Goal: Task Accomplishment & Management: Use online tool/utility

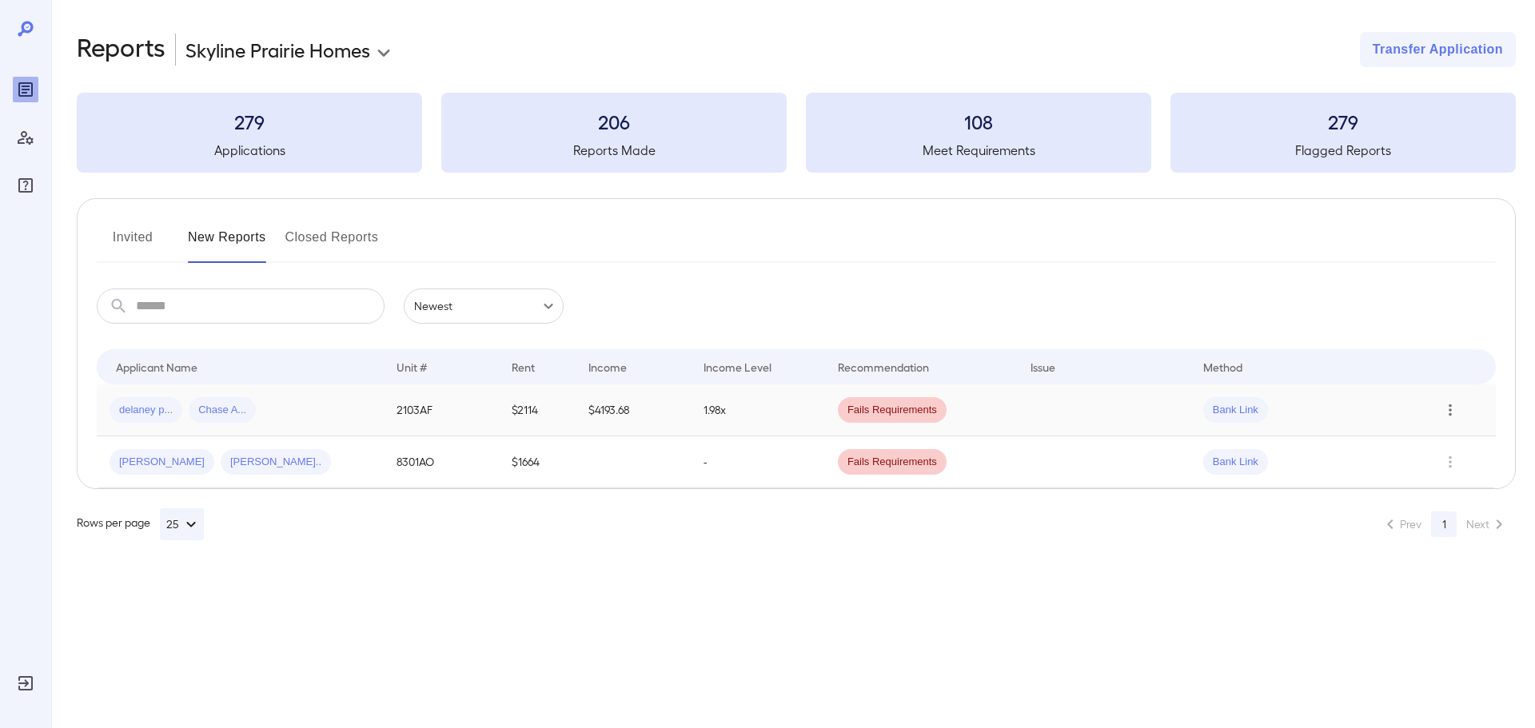
click at [1449, 405] on icon "Row Actions" at bounding box center [1450, 411] width 3 height 12
click at [1144, 578] on div at bounding box center [767, 364] width 1535 height 728
click at [129, 232] on button "Invited" at bounding box center [133, 244] width 72 height 38
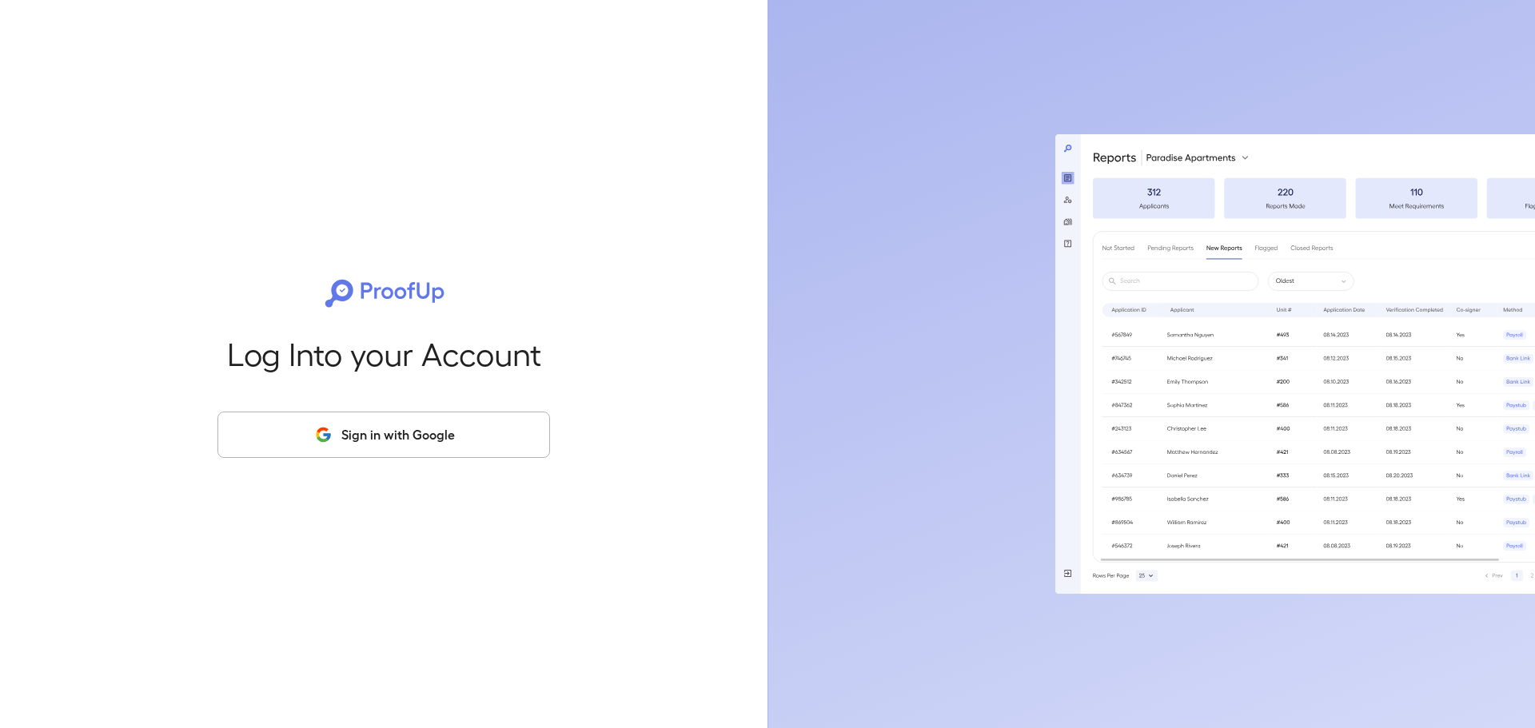
click at [441, 442] on button "Sign in with Google" at bounding box center [383, 435] width 333 height 46
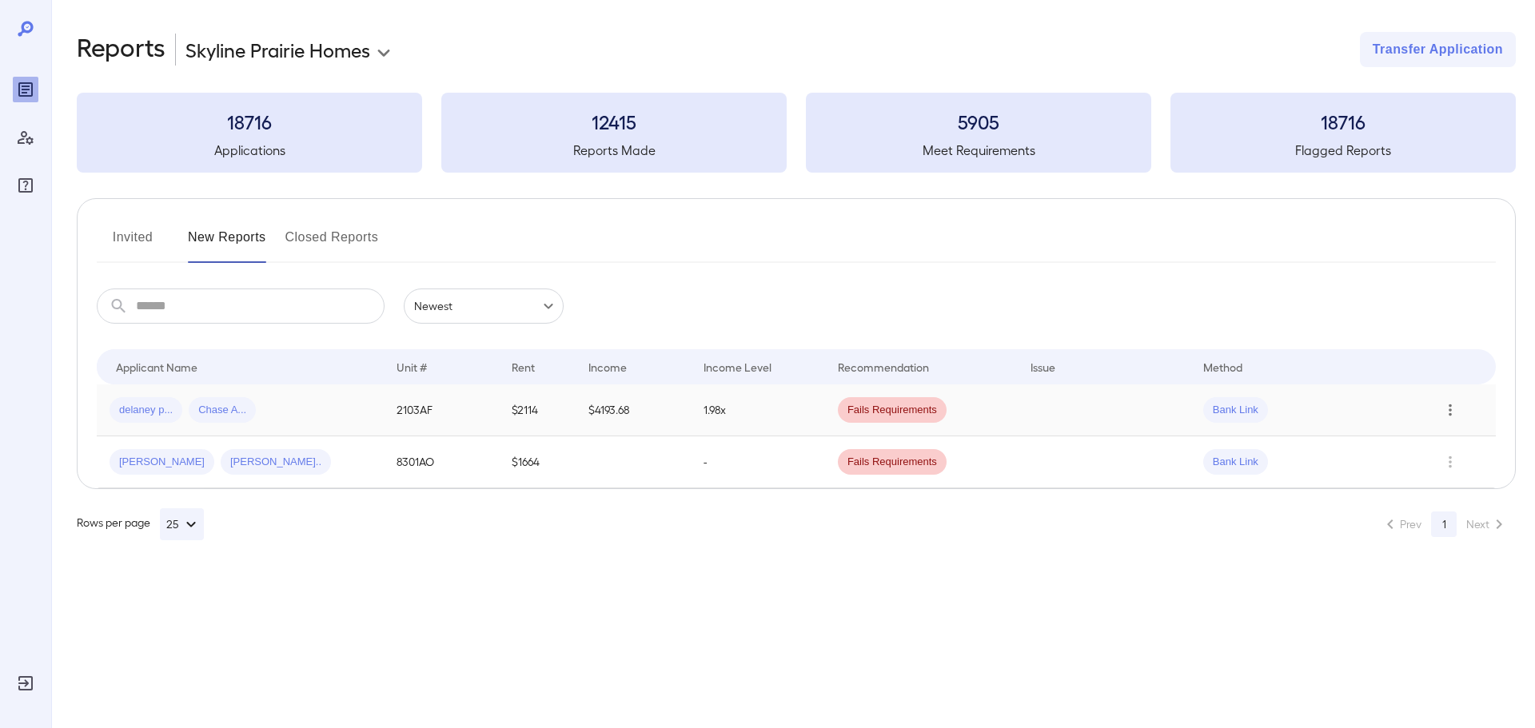
click at [1447, 410] on icon "Row Actions" at bounding box center [1450, 410] width 18 height 19
drag, startPoint x: 1021, startPoint y: 582, endPoint x: 1020, endPoint y: 571, distance: 11.2
click at [1020, 572] on div at bounding box center [767, 364] width 1535 height 728
click at [209, 408] on span "Chase A..." at bounding box center [222, 410] width 67 height 15
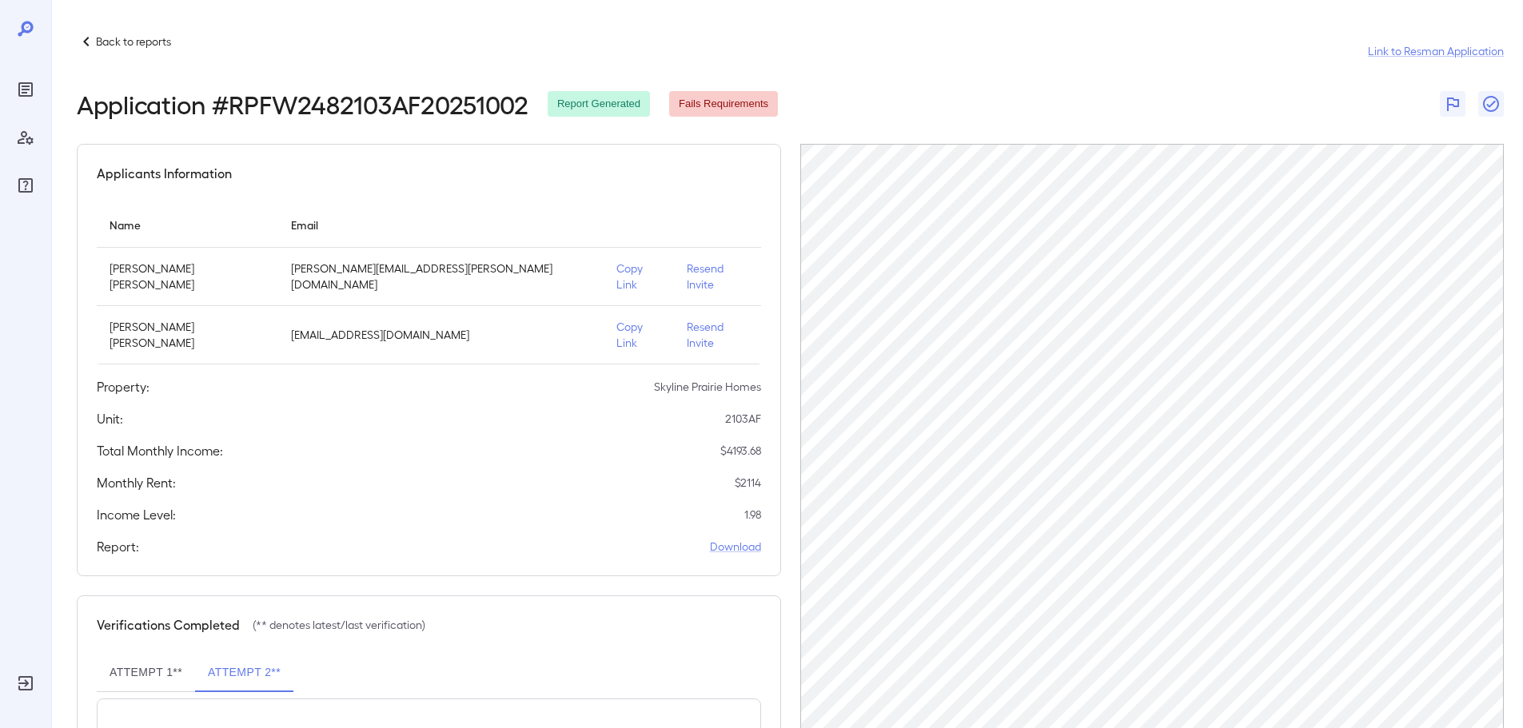
click at [616, 319] on p "Copy Link" at bounding box center [639, 335] width 46 height 32
click at [121, 43] on p "Back to reports" at bounding box center [133, 42] width 75 height 16
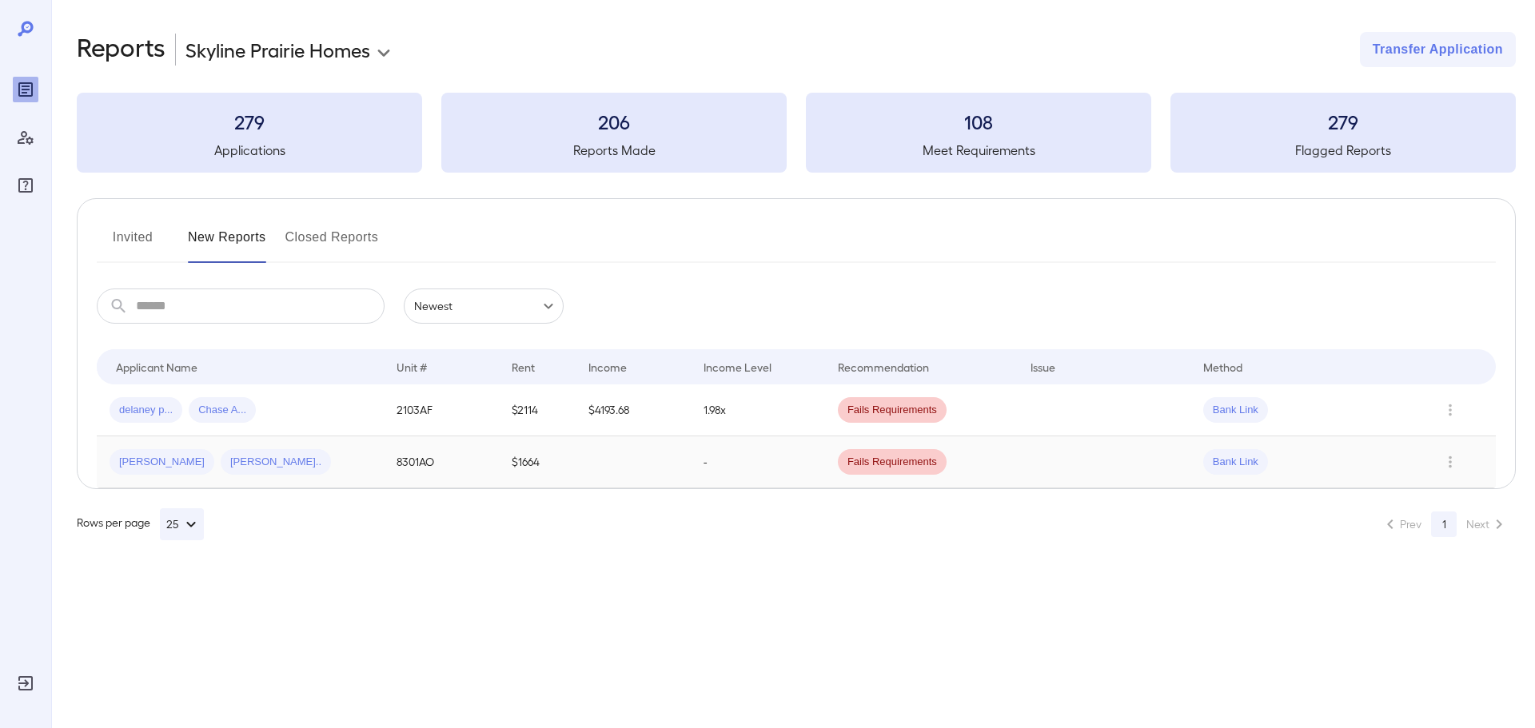
click at [572, 484] on td "$1664" at bounding box center [537, 463] width 77 height 52
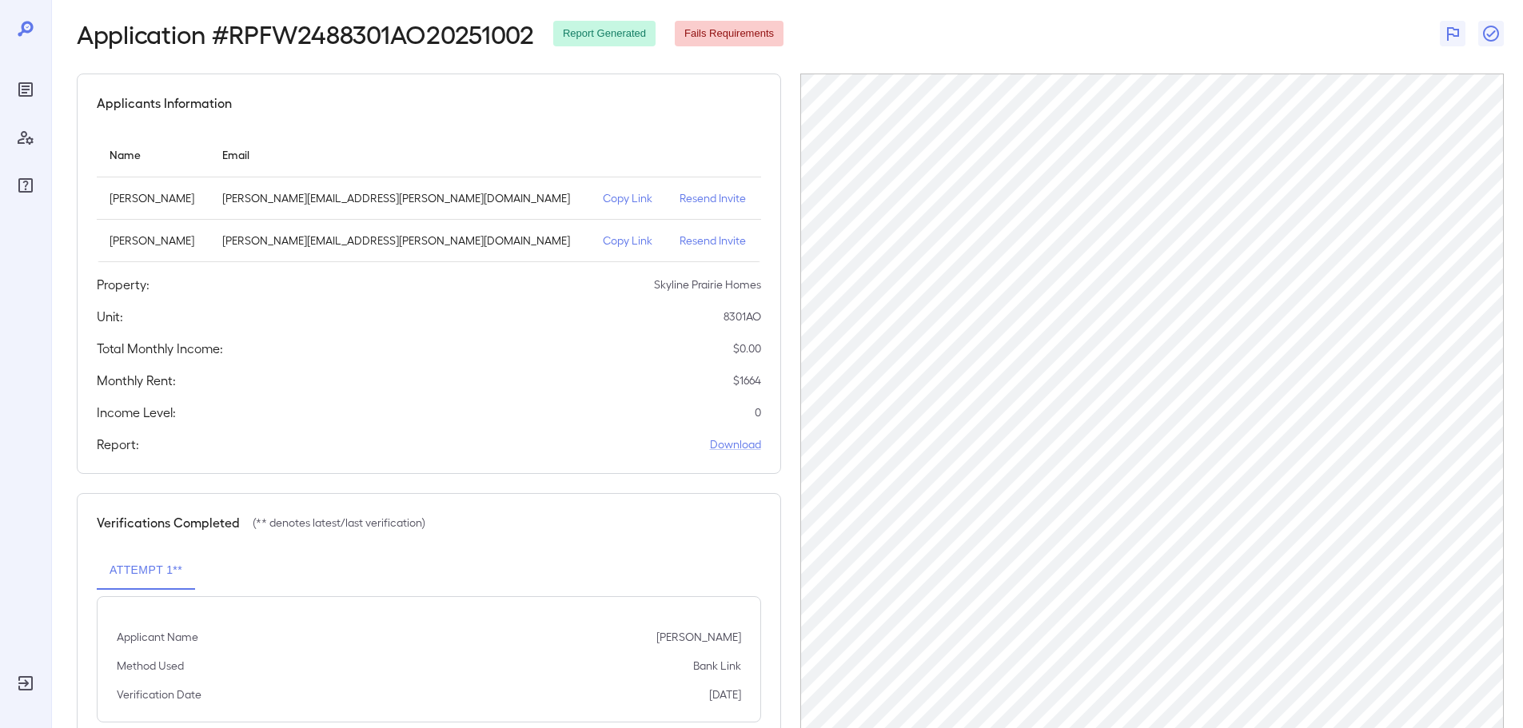
scroll to position [117, 0]
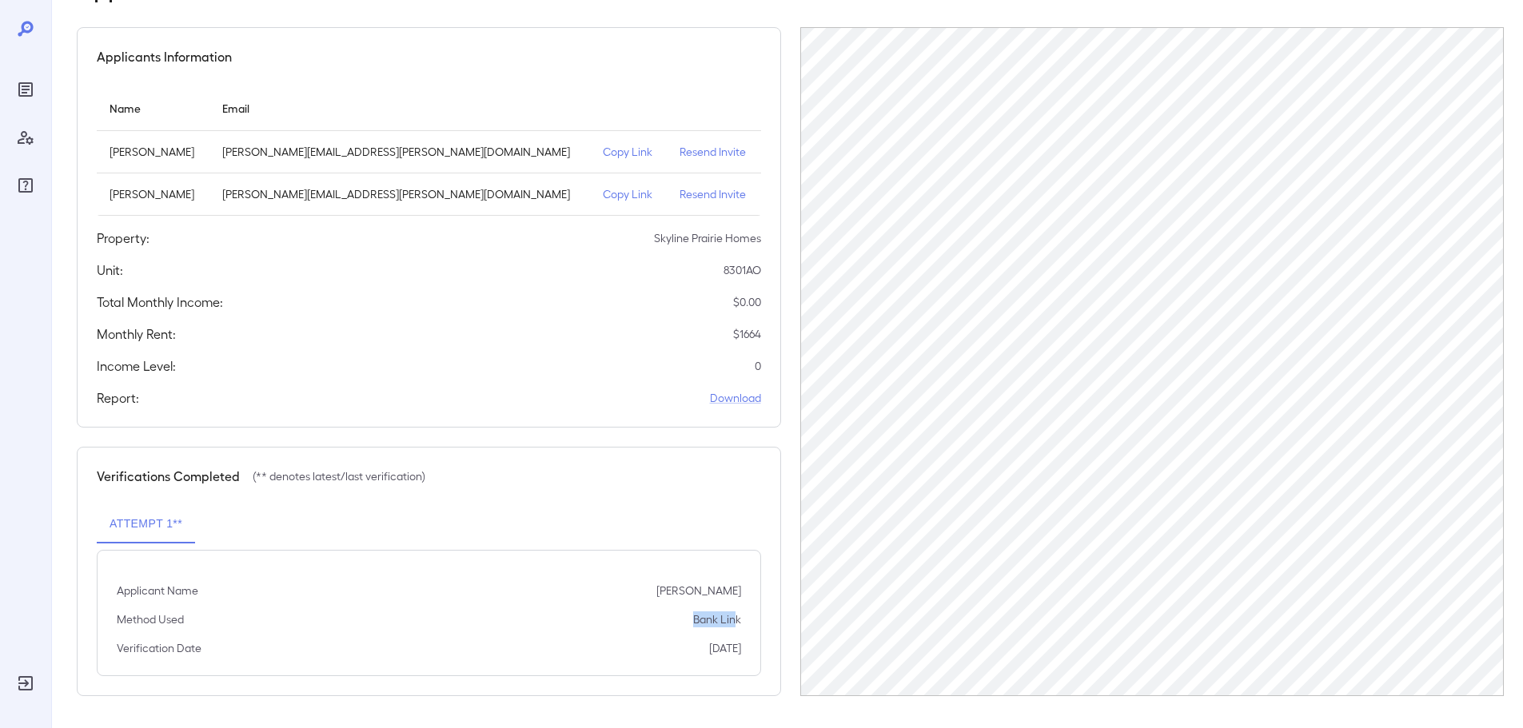
drag, startPoint x: 736, startPoint y: 618, endPoint x: 747, endPoint y: 335, distance: 283.2
click at [593, 562] on div "Applicant Name Arnold Lee Griffin Method Used Bank Link Verification Date 10/01…" at bounding box center [429, 613] width 664 height 126
drag, startPoint x: 748, startPoint y: 300, endPoint x: 698, endPoint y: 289, distance: 51.4
click at [698, 289] on div "Applicants Information Name Email Arnold Lee Griffin arnie.griffin@yahoo.com Co…" at bounding box center [429, 227] width 704 height 401
